Goal: Task Accomplishment & Management: Manage account settings

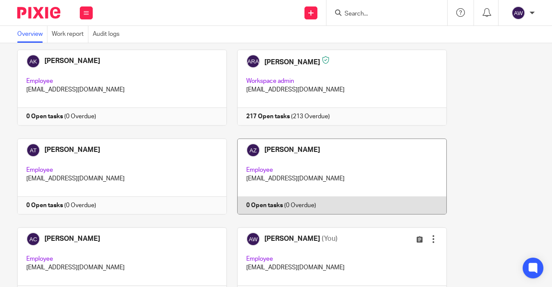
scroll to position [129, 0]
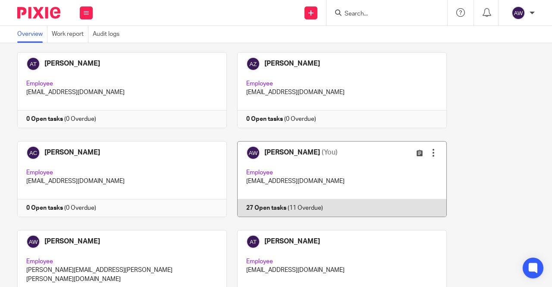
click at [284, 173] on link at bounding box center [337, 179] width 220 height 76
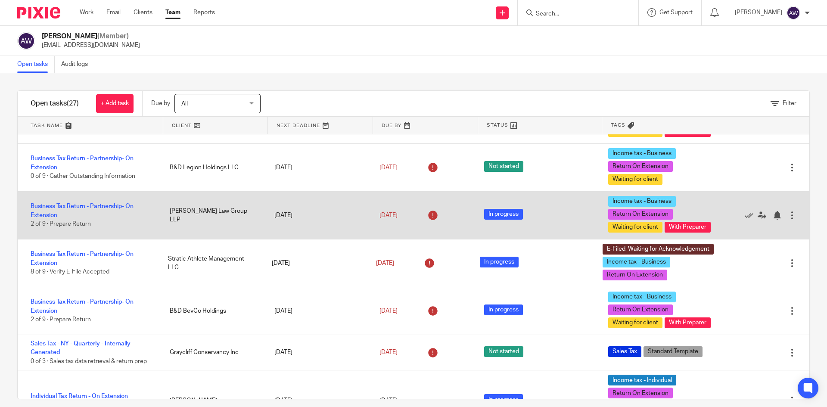
scroll to position [259, 0]
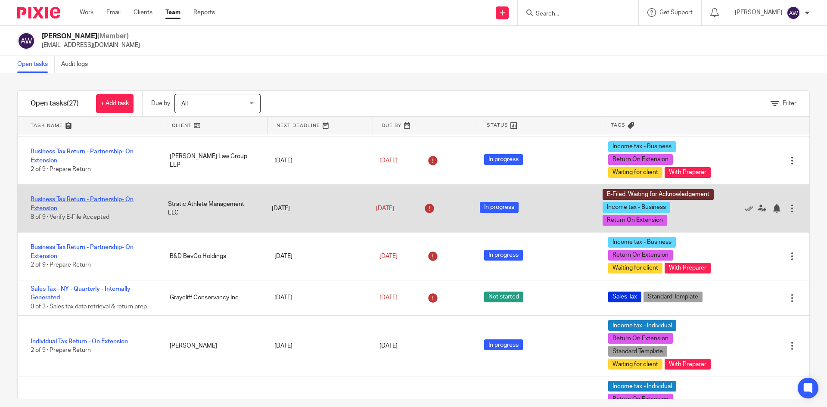
click at [59, 211] on link "Business Tax Return - Partnership- On Extension" at bounding box center [82, 203] width 103 height 15
click at [51, 211] on link "Business Tax Return - Partnership- On Extension" at bounding box center [82, 203] width 103 height 15
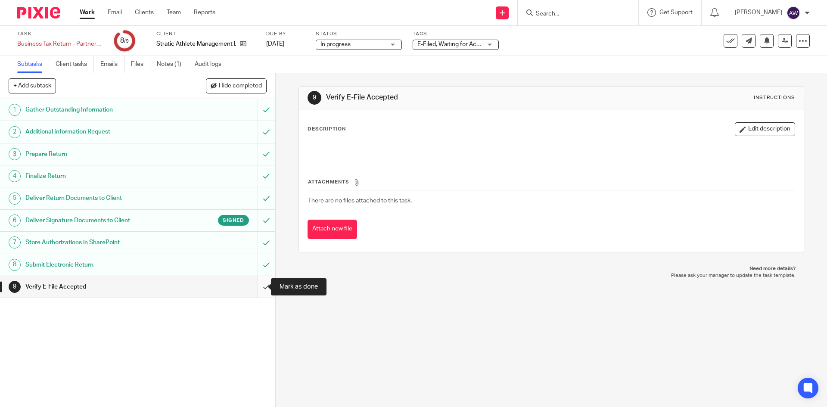
click at [253, 290] on input "submit" at bounding box center [137, 287] width 275 height 22
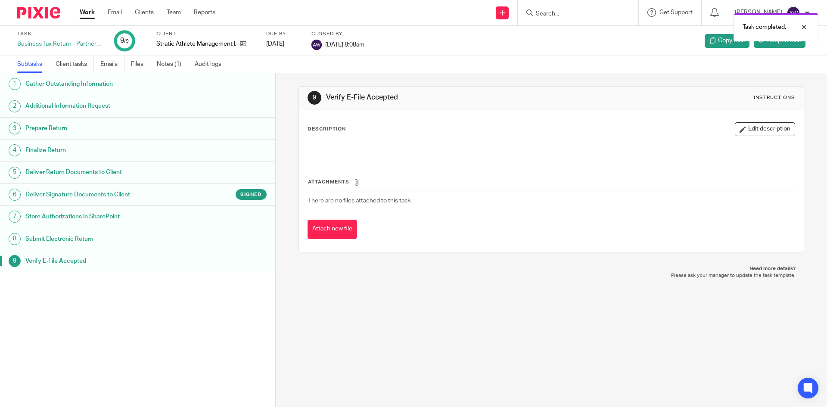
click at [82, 11] on link "Work" at bounding box center [87, 12] width 15 height 9
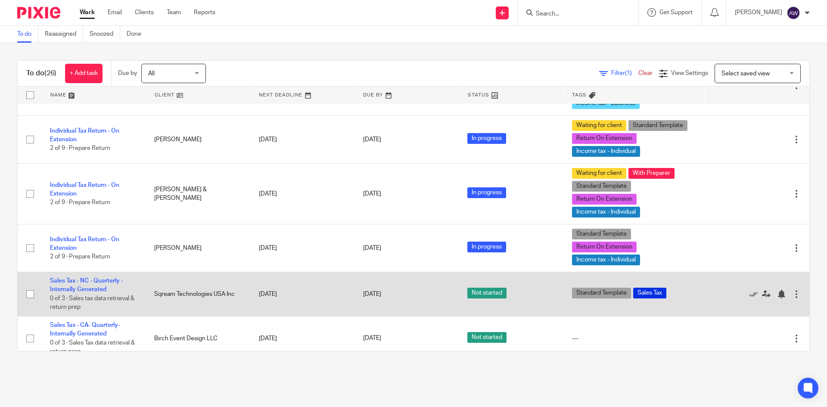
scroll to position [801, 0]
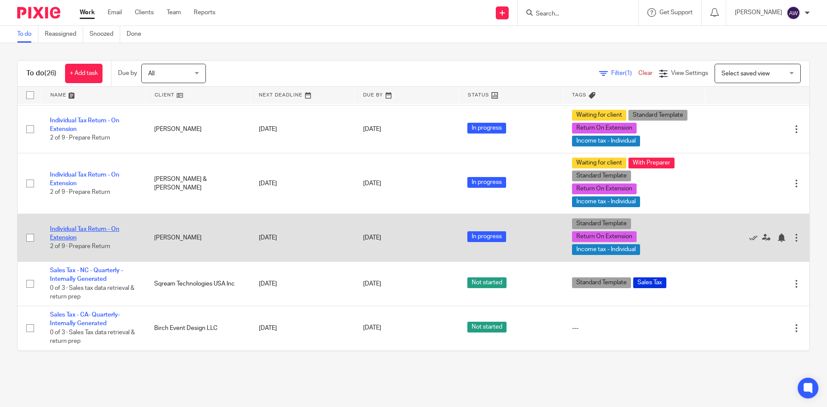
click at [60, 228] on link "Individual Tax Return - On Extension" at bounding box center [84, 233] width 69 height 15
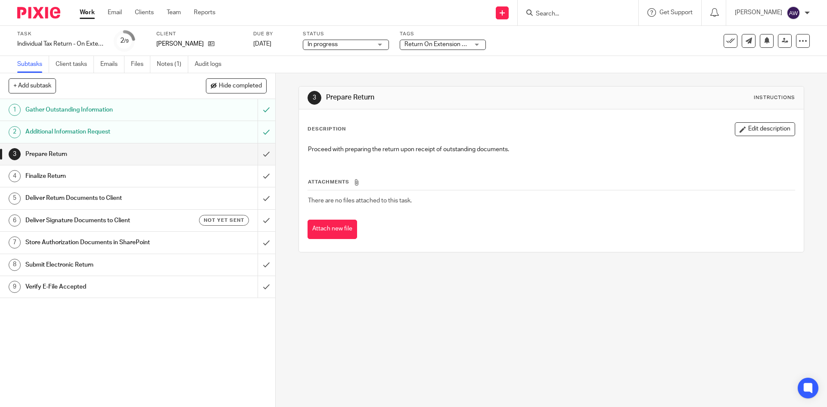
click at [455, 48] on span "Return On Extension + 2" at bounding box center [437, 44] width 65 height 9
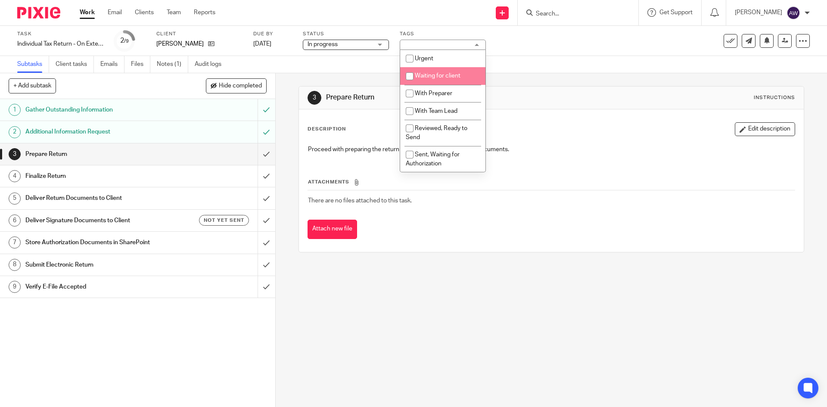
click at [435, 76] on span "Waiting for client" at bounding box center [438, 76] width 46 height 6
checkbox input "true"
click at [431, 89] on li "With Preparer" at bounding box center [442, 94] width 85 height 18
checkbox input "true"
drag, startPoint x: 350, startPoint y: 82, endPoint x: 358, endPoint y: 78, distance: 9.1
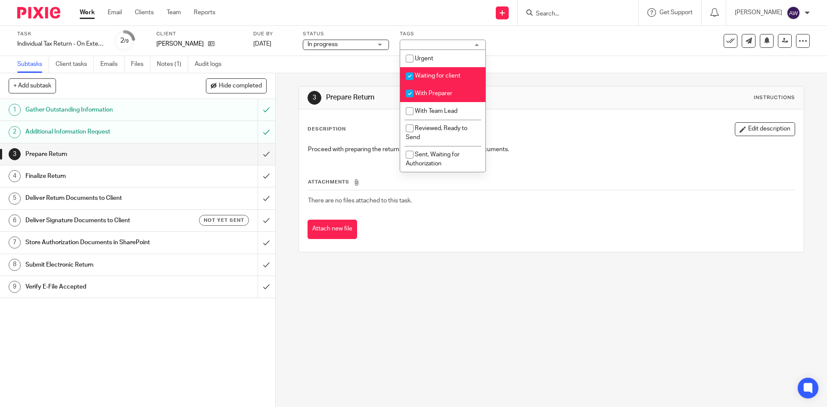
click at [354, 81] on div "3 Prepare Return Instructions Description Edit description Proceed with prepari…" at bounding box center [551, 169] width 505 height 192
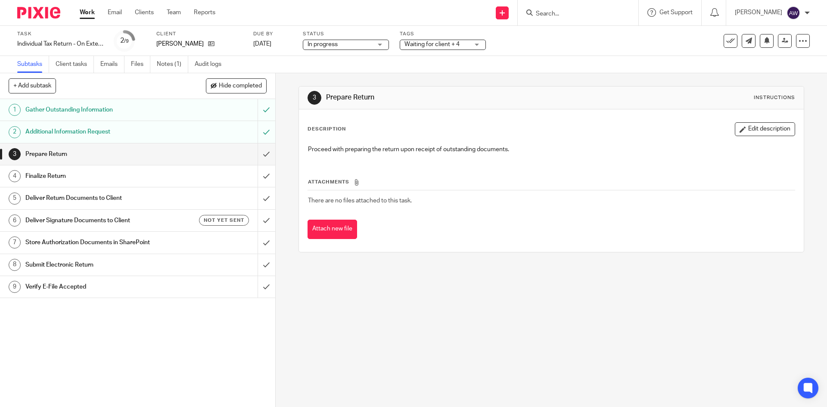
click at [85, 12] on link "Work" at bounding box center [87, 12] width 15 height 9
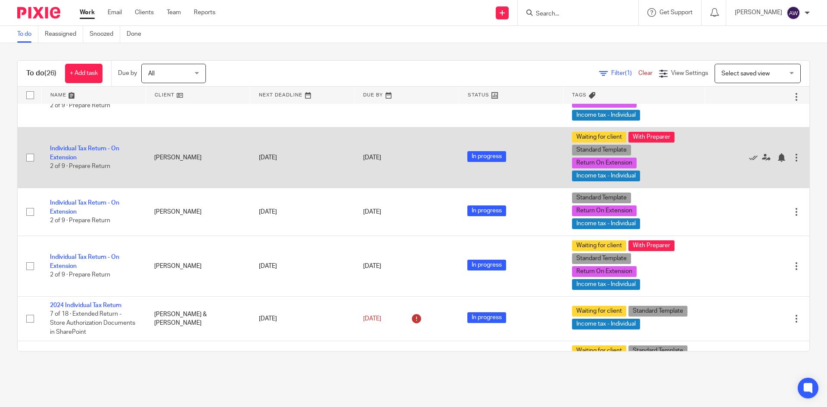
scroll to position [474, 0]
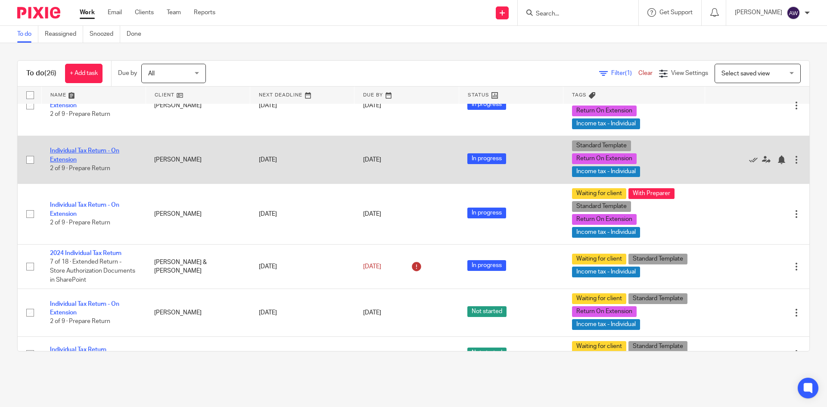
click at [101, 153] on link "Individual Tax Return - On Extension" at bounding box center [84, 155] width 69 height 15
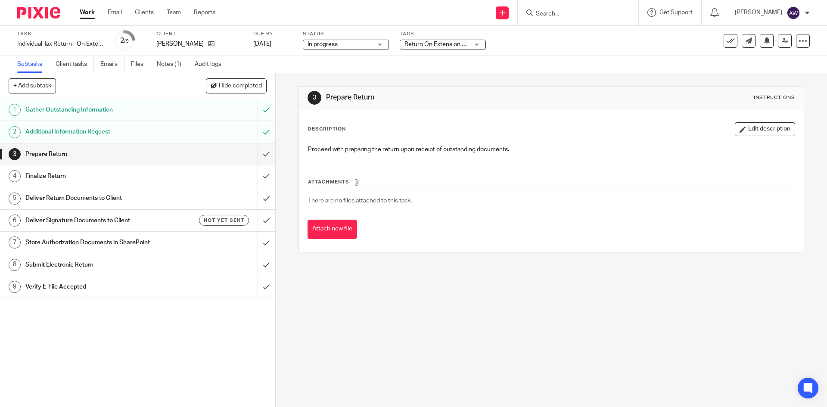
click at [437, 43] on span "Return On Extension + 2" at bounding box center [437, 44] width 65 height 6
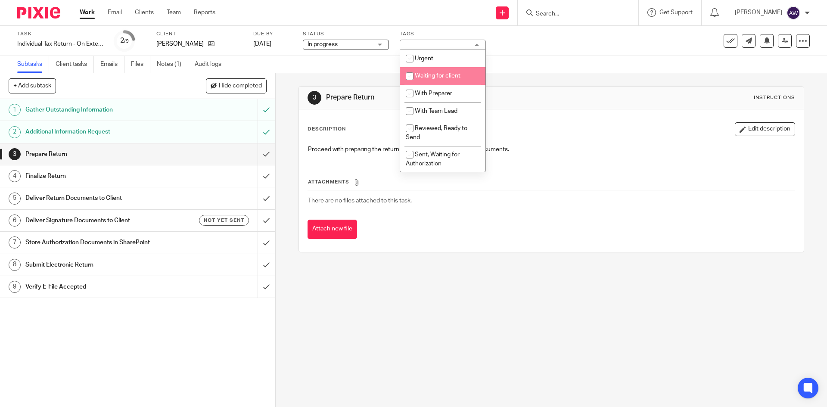
click at [419, 79] on li "Waiting for client" at bounding box center [442, 76] width 85 height 18
checkbox input "true"
click at [412, 90] on input "checkbox" at bounding box center [410, 93] width 16 height 16
checkbox input "true"
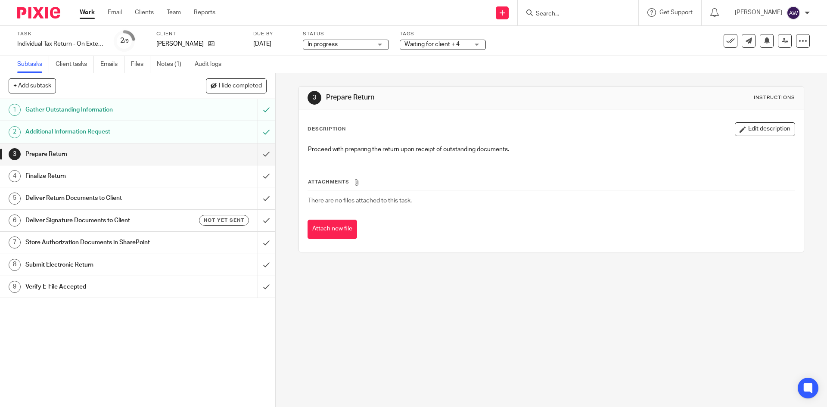
drag, startPoint x: 345, startPoint y: 72, endPoint x: 315, endPoint y: 71, distance: 30.2
click at [344, 72] on div "Subtasks Client tasks Emails Files Notes (1) Audit logs" at bounding box center [413, 64] width 827 height 17
click at [80, 15] on link "Work" at bounding box center [87, 12] width 15 height 9
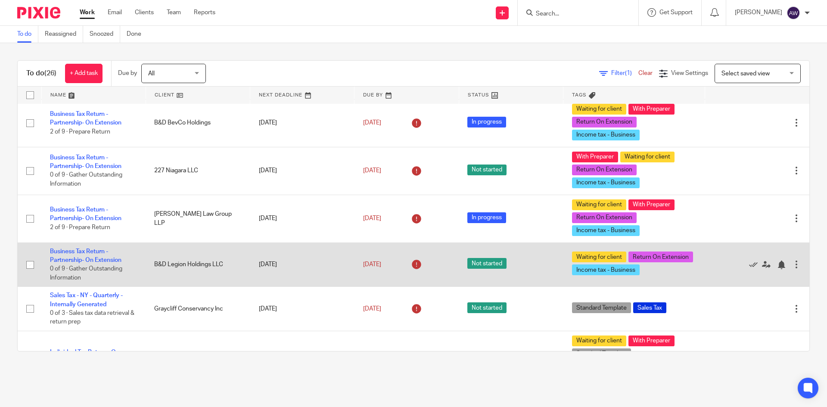
scroll to position [172, 0]
